Goal: Information Seeking & Learning: Understand process/instructions

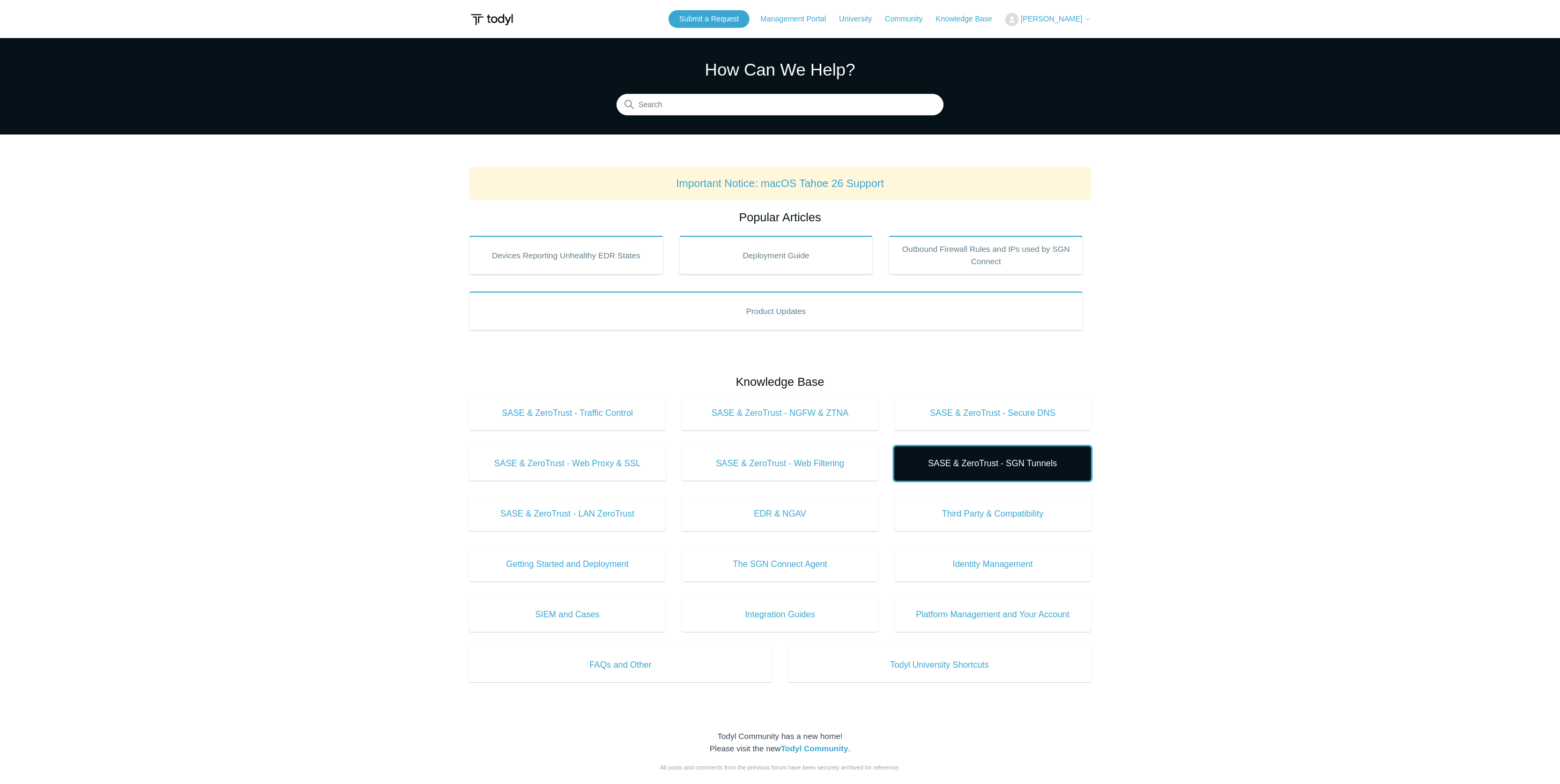
click at [963, 463] on span "SASE & ZeroTrust - SGN Tunnels" at bounding box center [993, 463] width 165 height 13
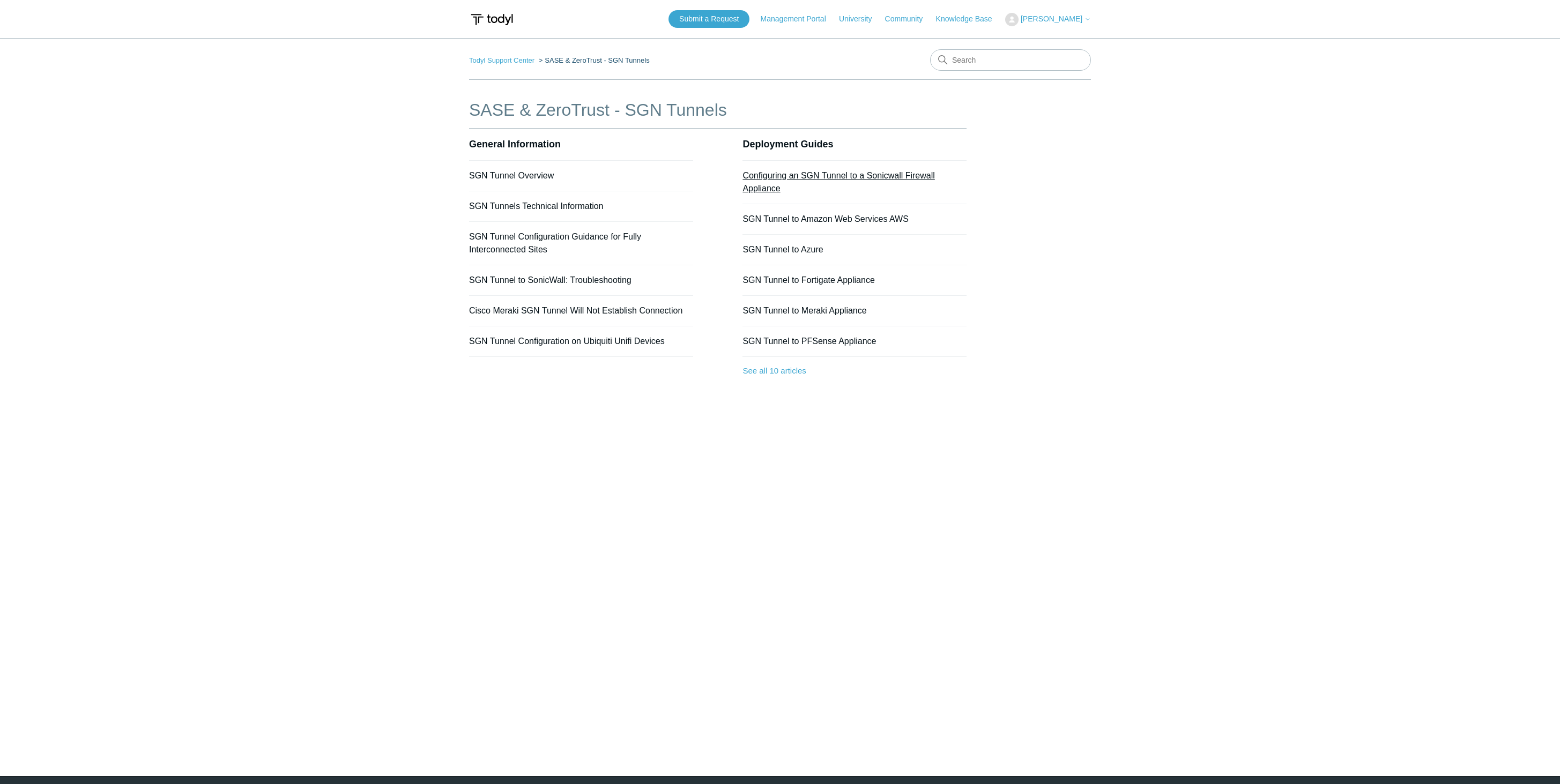
click at [807, 177] on link "Configuring an SGN Tunnel to a Sonicwall Firewall Appliance" at bounding box center [838, 182] width 192 height 22
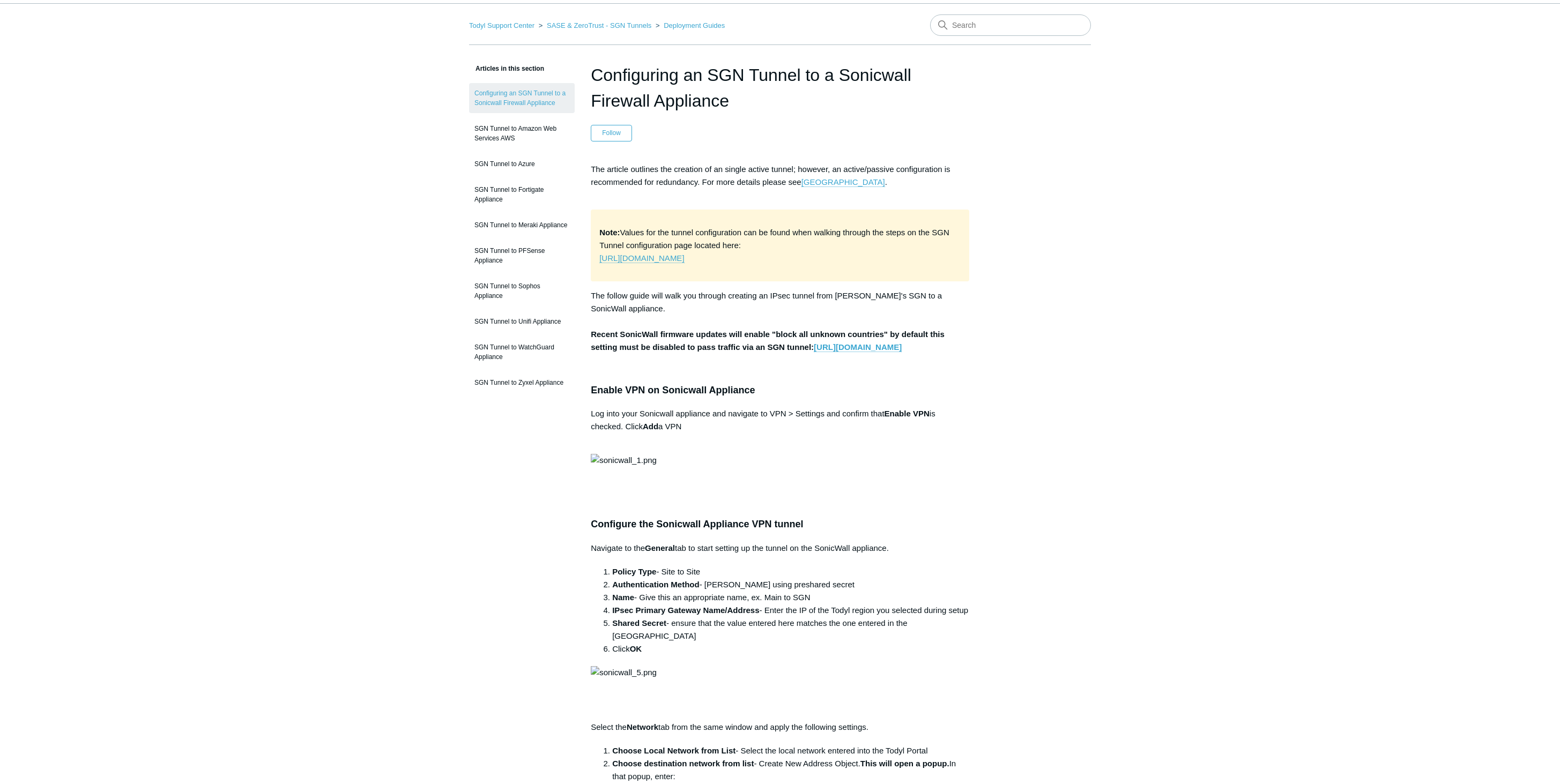
scroll to position [59, 0]
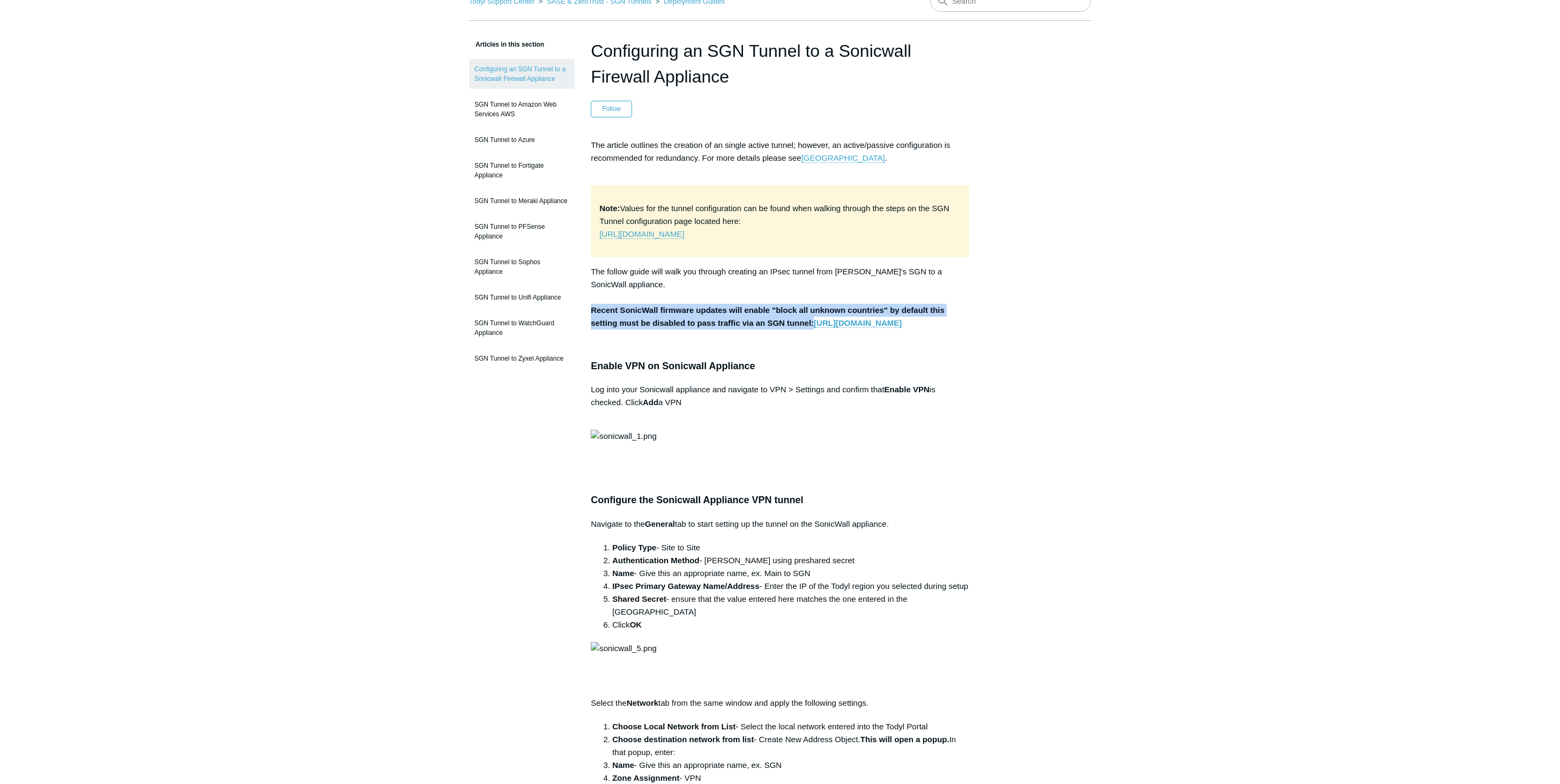
drag, startPoint x: 591, startPoint y: 310, endPoint x: 831, endPoint y: 326, distance: 240.5
click at [831, 326] on p "The follow guide will walk you through creating an IPsec tunnel from Todyl's SG…" at bounding box center [780, 297] width 378 height 64
copy strong "Recent SonicWall firmware updates will enable "block all unknown countries" by …"
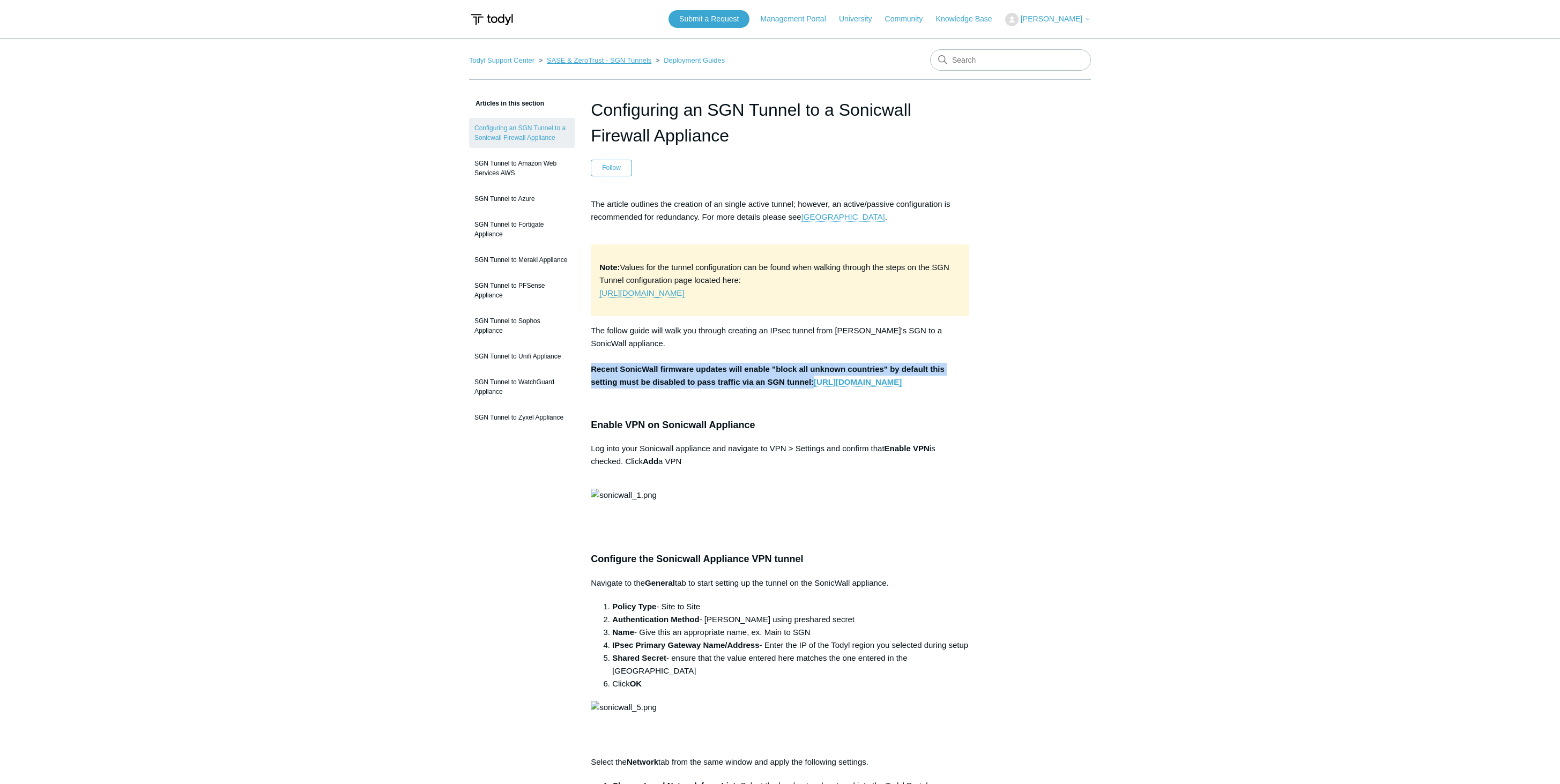
click at [581, 61] on link "SASE & ZeroTrust - SGN Tunnels" at bounding box center [599, 60] width 105 height 8
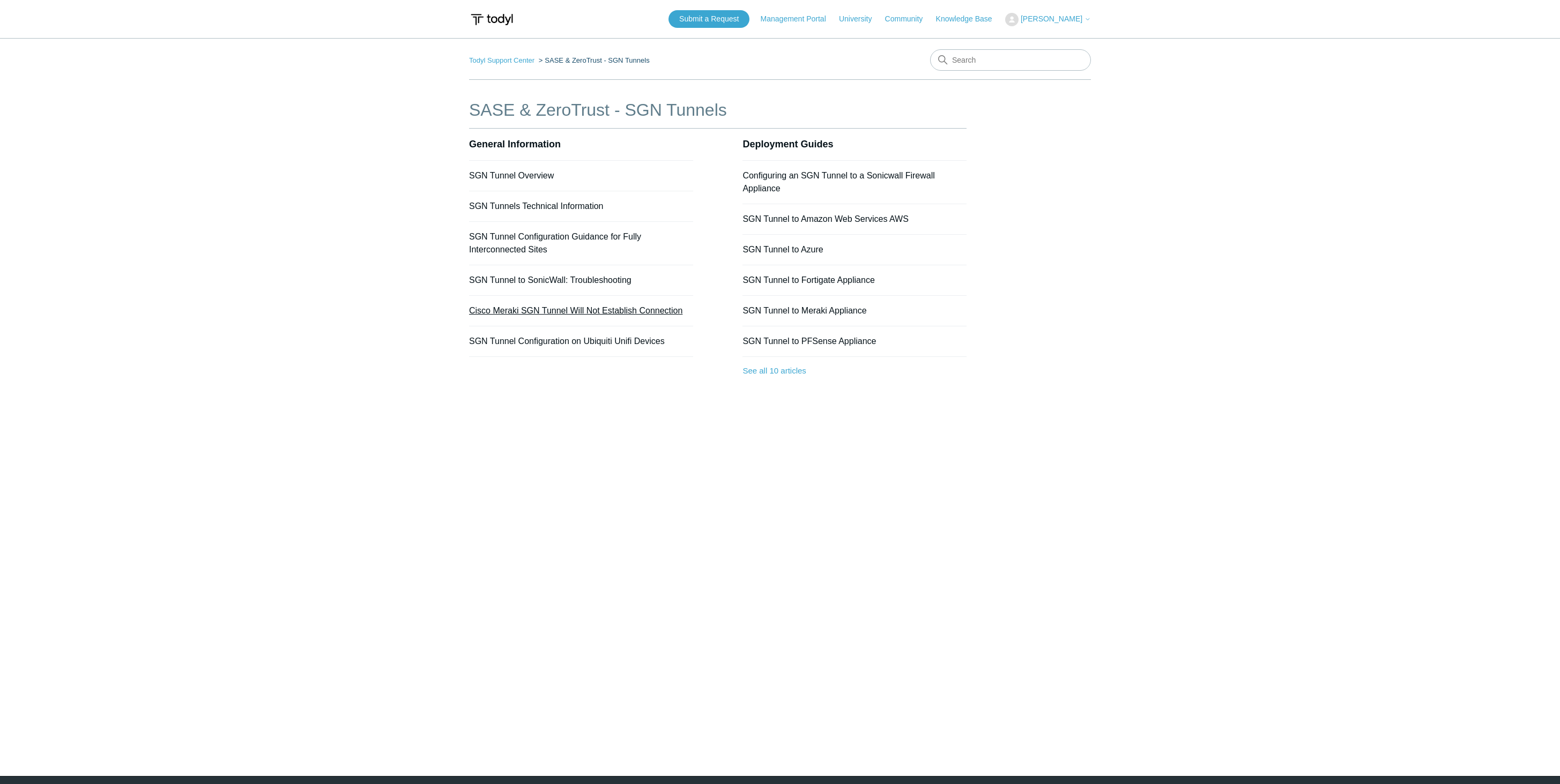
click at [514, 311] on link "Cisco Meraki SGN Tunnel Will Not Establish Connection" at bounding box center [576, 310] width 213 height 9
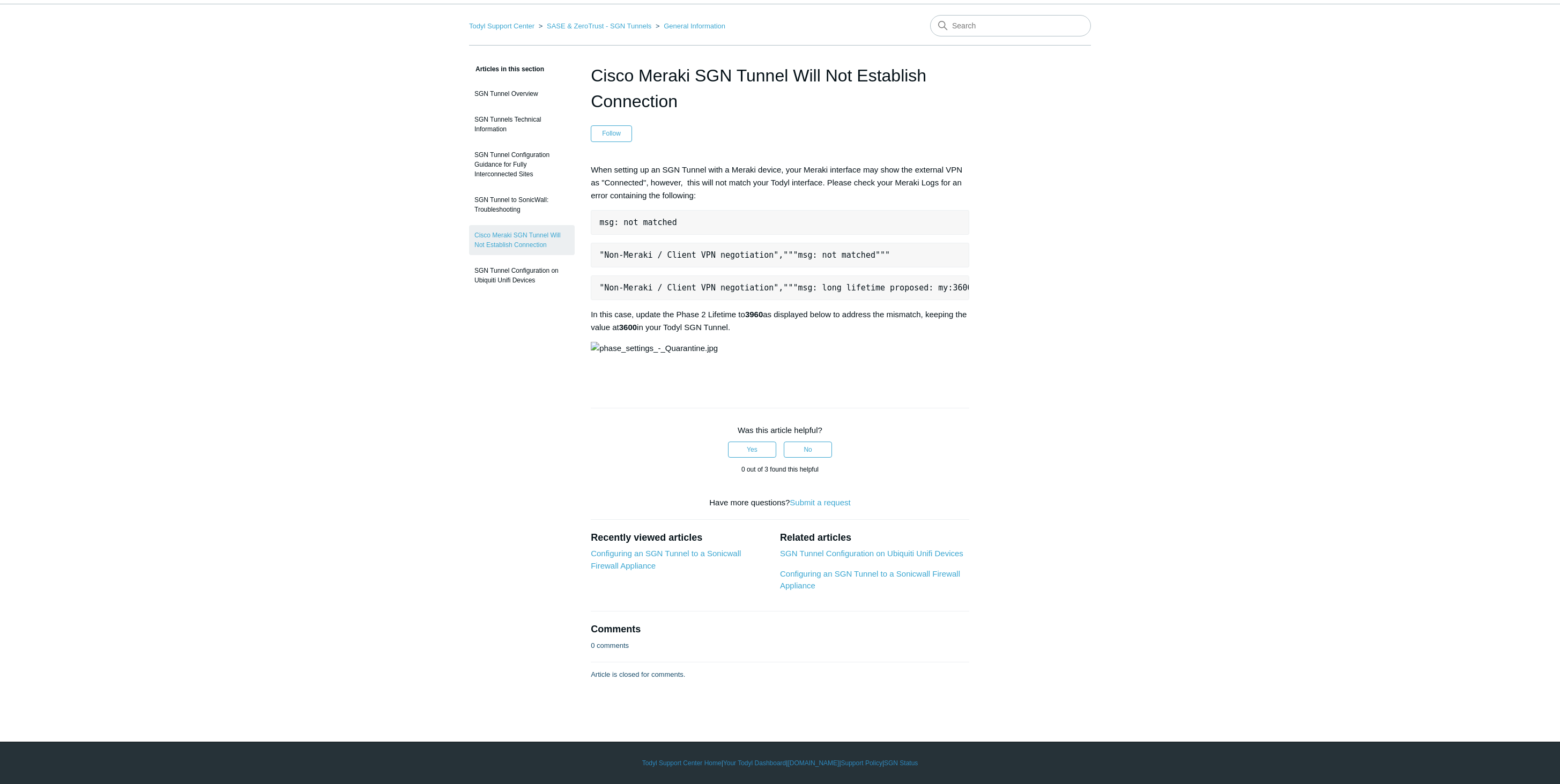
scroll to position [38, 0]
